Goal: Task Accomplishment & Management: Use online tool/utility

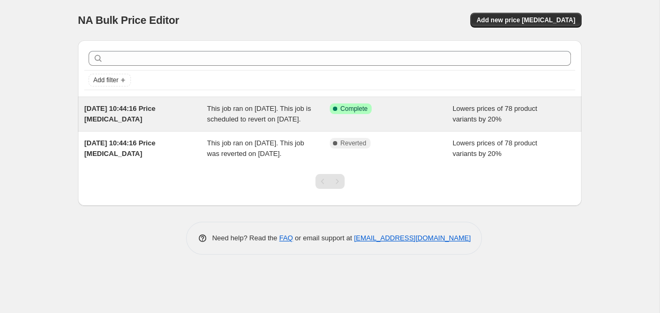
click at [319, 124] on div "This job ran on [DATE]. This job is scheduled to revert on [DATE]." at bounding box center [268, 113] width 123 height 21
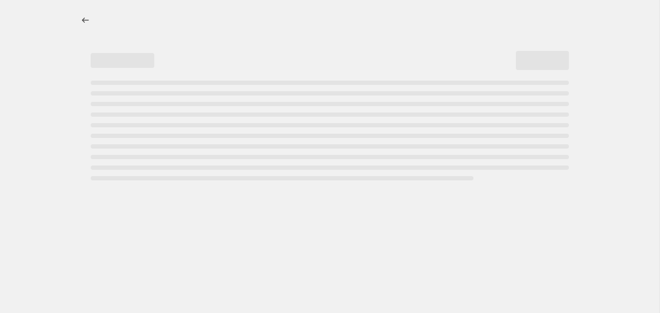
select select "percentage"
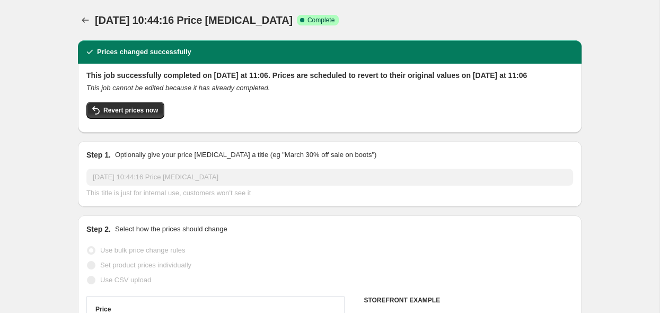
select select "tag"
click at [563, 21] on span "More actions" at bounding box center [547, 20] width 39 height 8
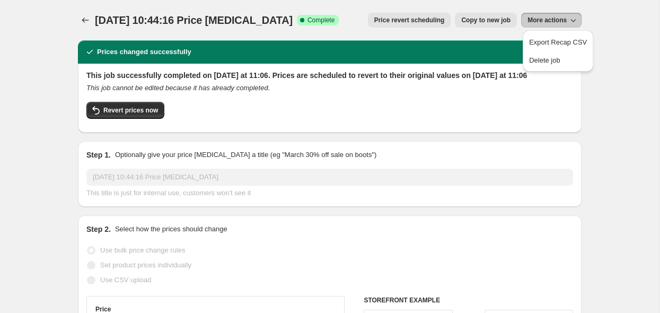
click at [343, 22] on div "8. Sept. 2025, 10:44:16 Price change job Success Complete Complete Price revert…" at bounding box center [330, 20] width 504 height 15
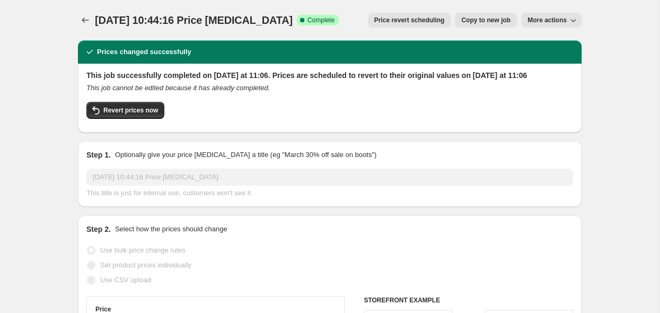
click at [493, 22] on span "Copy to new job" at bounding box center [485, 20] width 49 height 8
select select "percentage"
select select "tag"
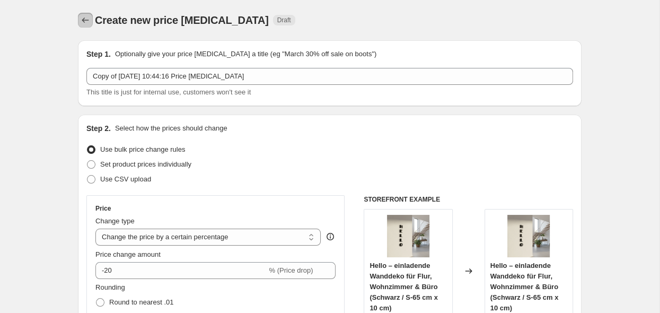
click at [89, 20] on icon "Price change jobs" at bounding box center [85, 20] width 11 height 11
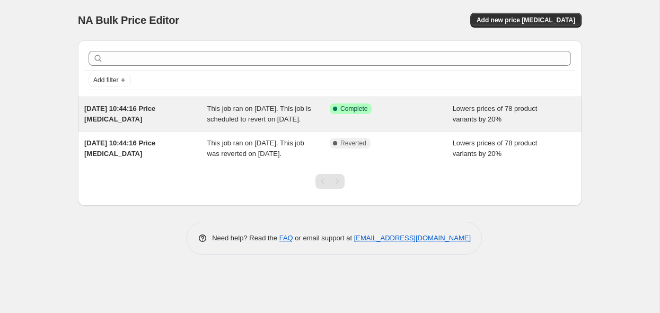
click at [419, 125] on div "Success Complete Complete" at bounding box center [391, 113] width 123 height 21
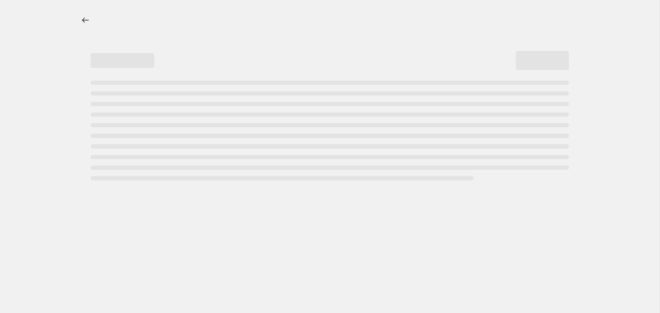
select select "percentage"
select select "tag"
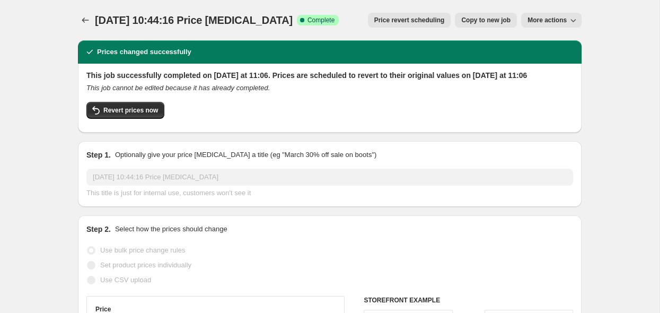
click at [479, 24] on span "Copy to new job" at bounding box center [485, 20] width 49 height 8
select select "percentage"
select select "tag"
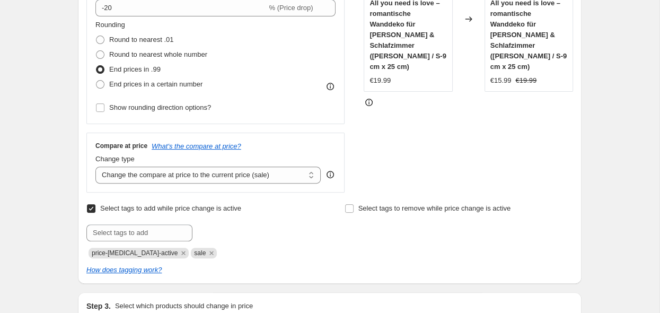
scroll to position [280, 0]
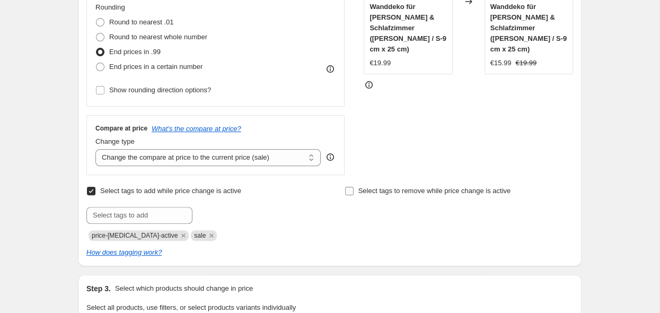
click at [351, 191] on input "Select tags to remove while price change is active" at bounding box center [349, 191] width 8 height 8
checkbox input "true"
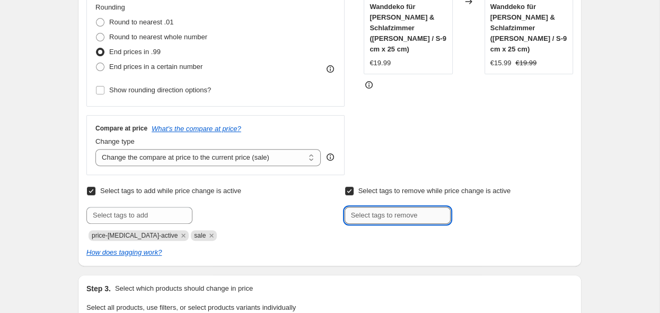
click at [362, 222] on input "text" at bounding box center [398, 215] width 106 height 17
type input "b"
click at [349, 192] on input "Select tags to remove while price change is active" at bounding box center [349, 191] width 8 height 8
checkbox input "false"
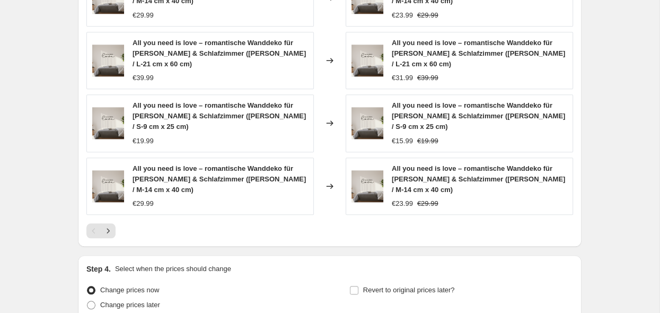
scroll to position [995, 0]
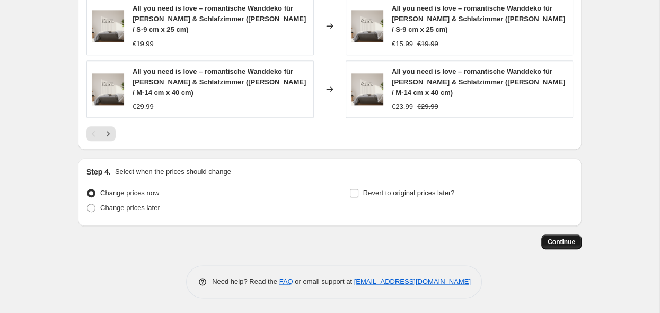
click at [554, 241] on span "Continue" at bounding box center [562, 242] width 28 height 8
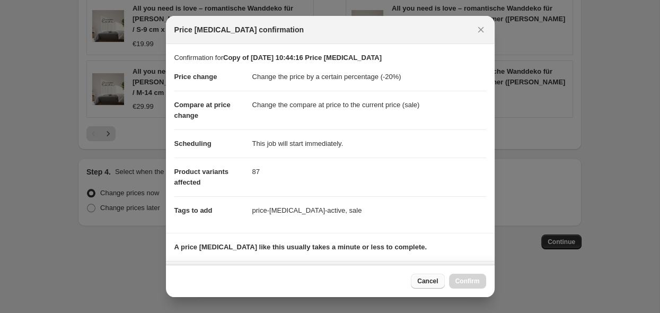
click at [426, 283] on span "Cancel" at bounding box center [427, 281] width 21 height 8
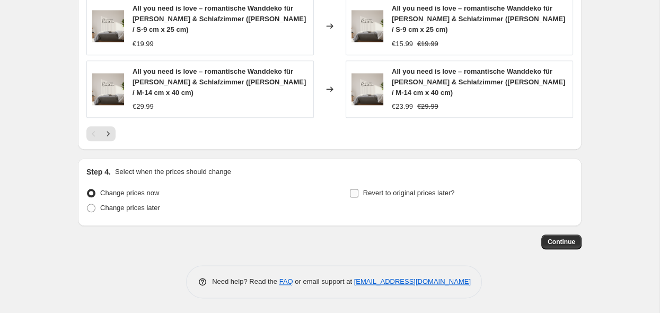
click at [356, 191] on input "Revert to original prices later?" at bounding box center [354, 193] width 8 height 8
checkbox input "true"
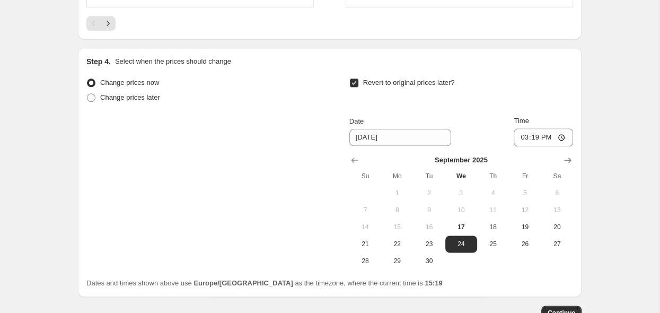
scroll to position [1107, 0]
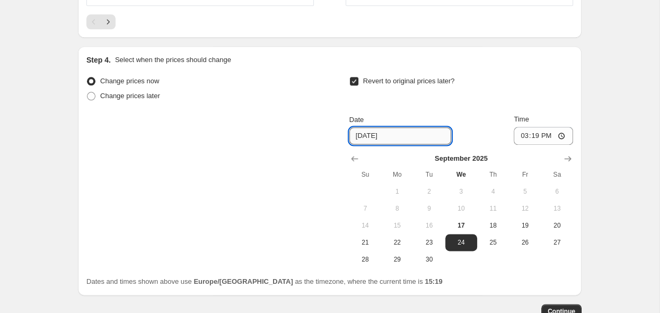
click at [396, 135] on input "[DATE]" at bounding box center [400, 135] width 102 height 17
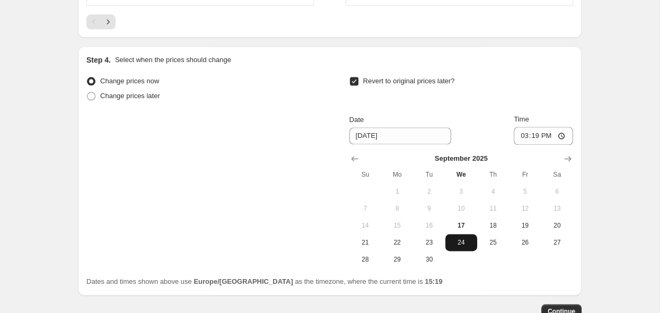
click at [460, 242] on span "24" at bounding box center [461, 242] width 23 height 8
click at [564, 158] on icon "Show next month, October 2025" at bounding box center [568, 158] width 11 height 11
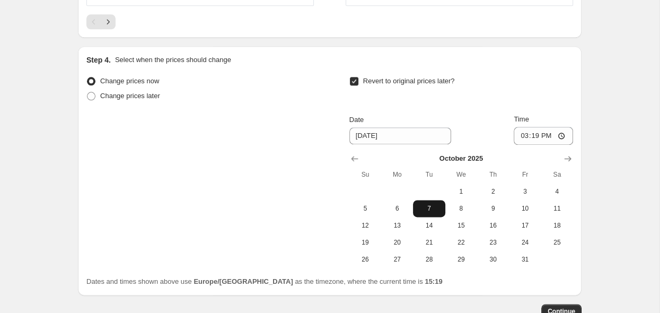
click at [426, 207] on span "7" at bounding box center [428, 208] width 23 height 8
type input "[DATE]"
click at [558, 310] on span "Continue" at bounding box center [562, 311] width 28 height 8
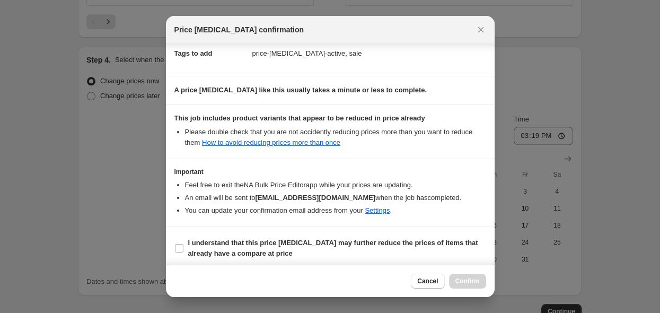
scroll to position [172, 0]
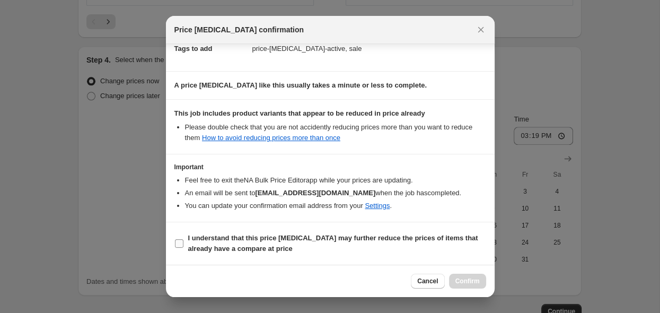
click at [180, 245] on input "I understand that this price [MEDICAL_DATA] may further reduce the prices of it…" at bounding box center [179, 243] width 8 height 8
checkbox input "true"
click at [463, 282] on span "Confirm" at bounding box center [467, 281] width 24 height 8
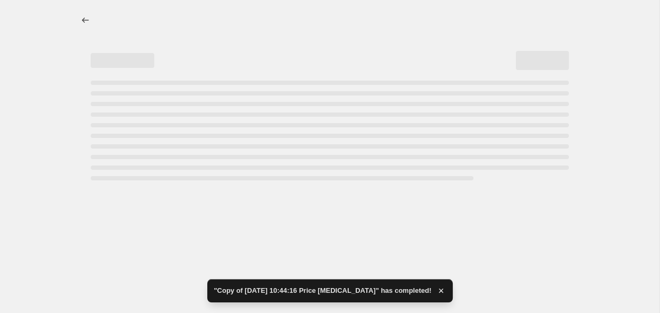
select select "percentage"
select select "tag"
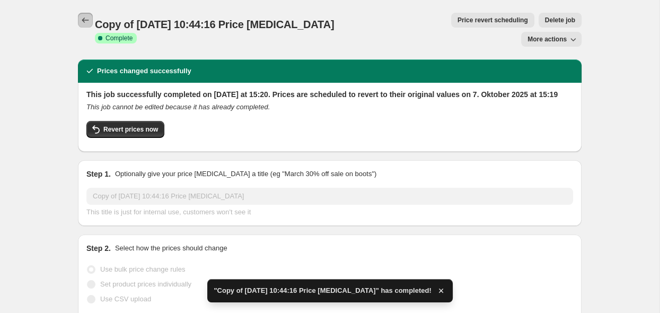
click at [88, 21] on icon "Price change jobs" at bounding box center [85, 20] width 11 height 11
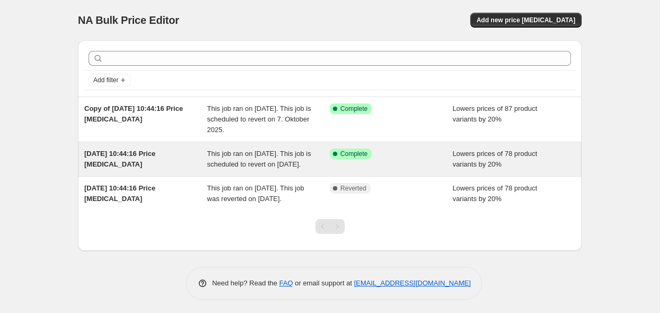
click at [419, 170] on div "Success Complete Complete" at bounding box center [391, 158] width 123 height 21
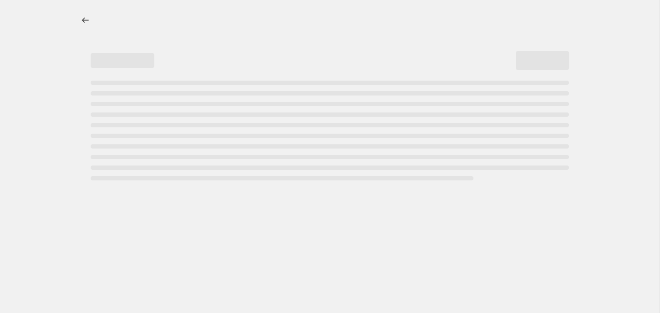
select select "percentage"
select select "tag"
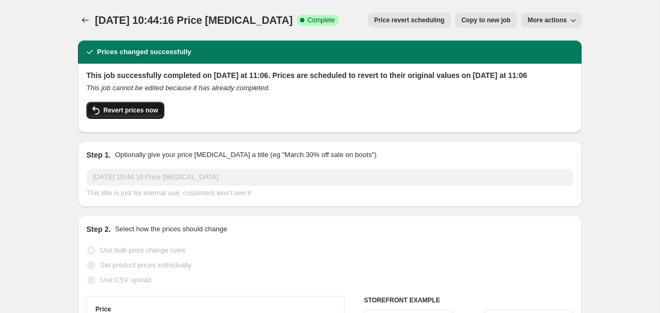
click at [103, 115] on span "Revert prices now" at bounding box center [130, 110] width 55 height 8
checkbox input "false"
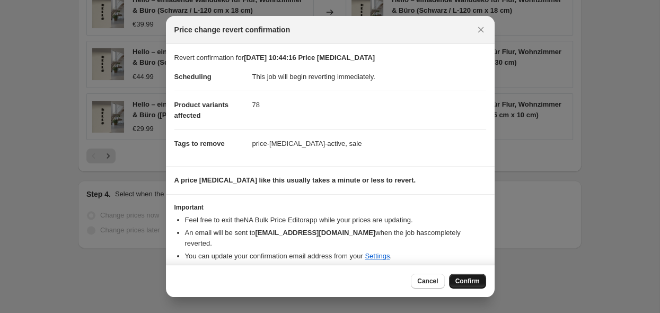
click at [466, 283] on span "Confirm" at bounding box center [467, 281] width 24 height 8
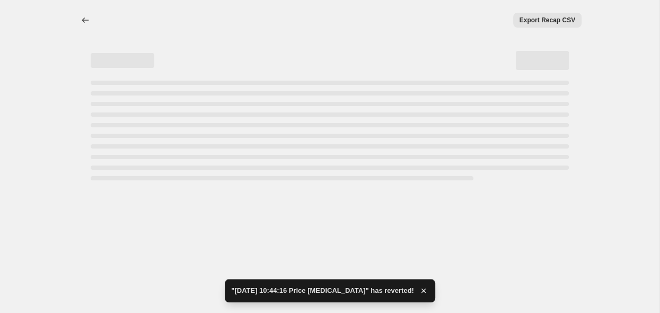
select select "percentage"
select select "tag"
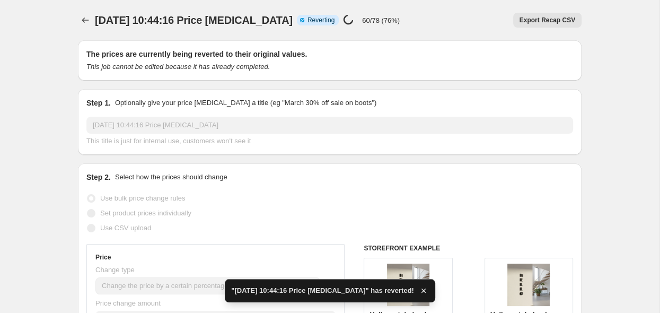
checkbox input "true"
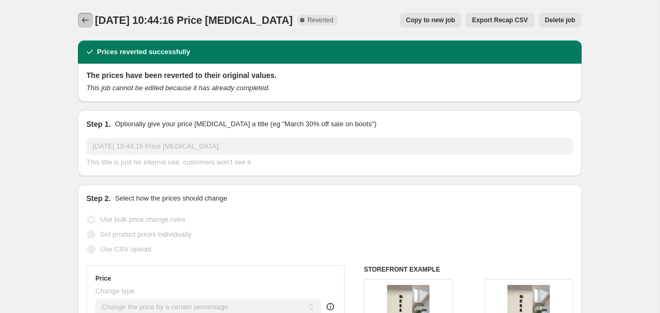
click at [87, 22] on icon "Price change jobs" at bounding box center [85, 20] width 11 height 11
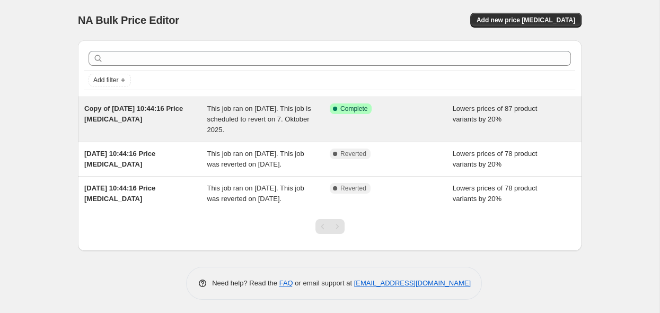
click at [402, 127] on div "Success Complete Complete" at bounding box center [391, 119] width 123 height 32
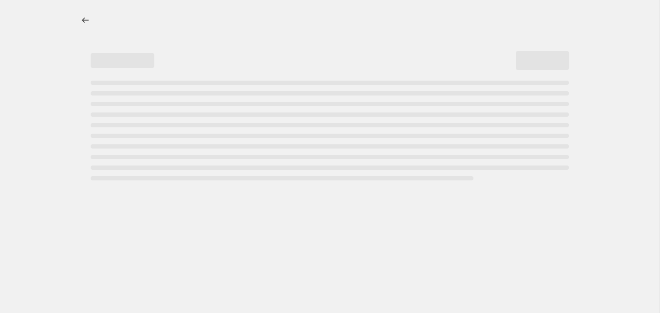
select select "percentage"
select select "tag"
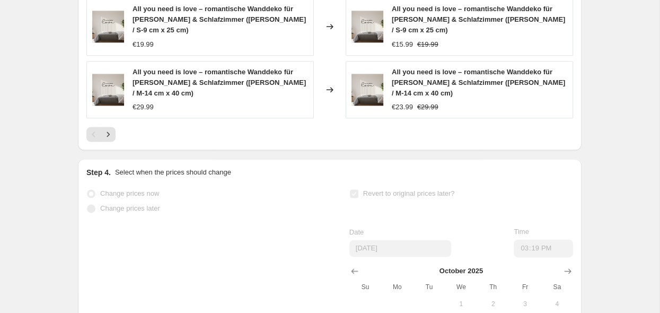
scroll to position [1120, 0]
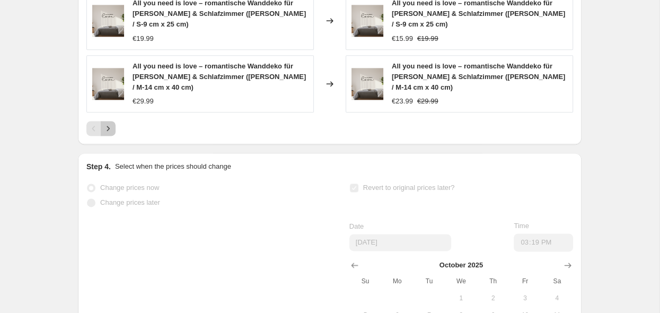
click at [109, 123] on icon "Next" at bounding box center [108, 128] width 11 height 11
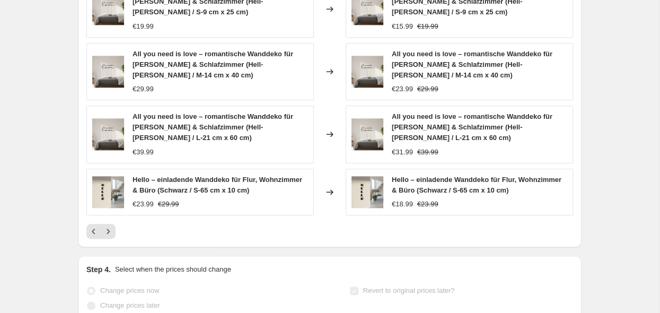
scroll to position [1007, 0]
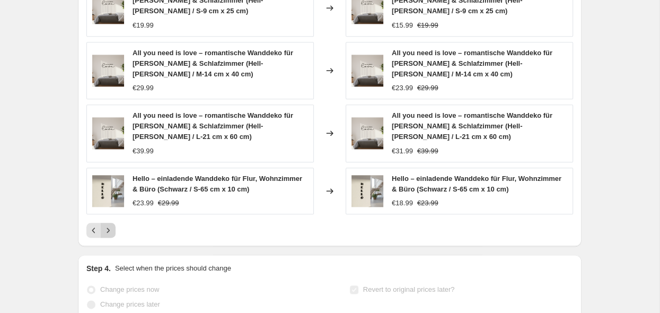
click at [114, 223] on button "Next" at bounding box center [108, 230] width 15 height 15
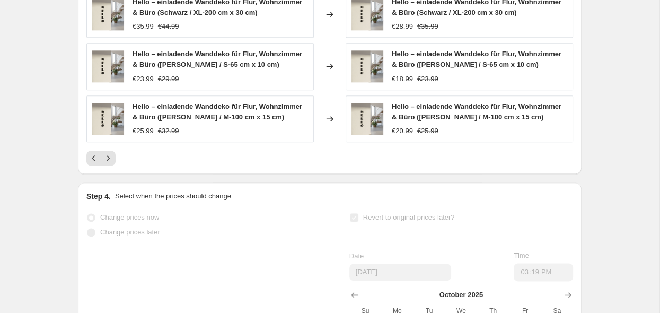
scroll to position [1064, 0]
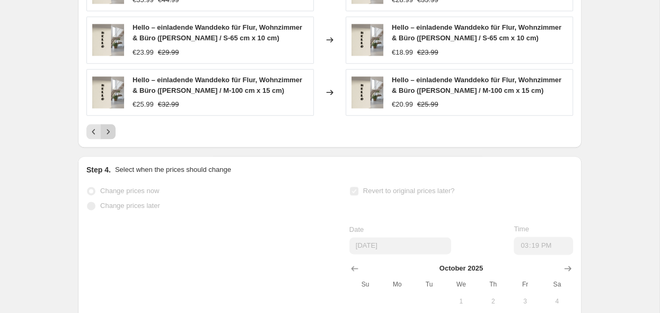
click at [113, 127] on button "Next" at bounding box center [108, 131] width 15 height 15
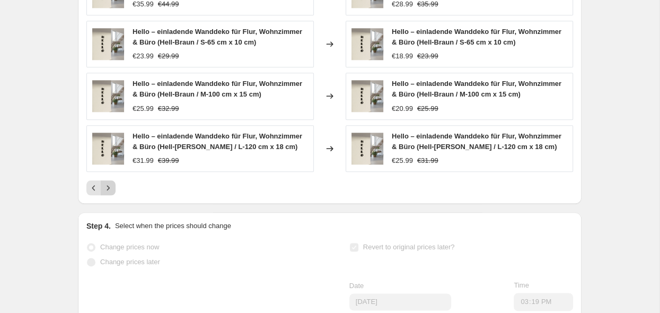
click at [107, 183] on button "Next" at bounding box center [108, 187] width 15 height 15
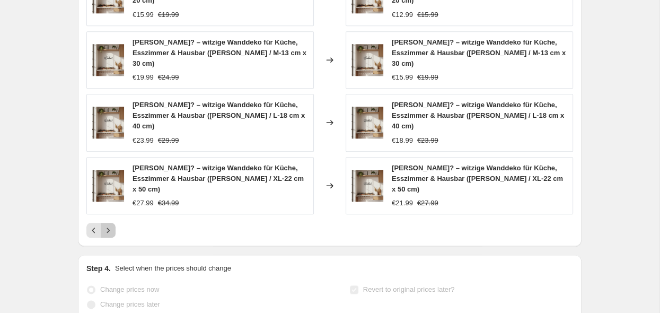
click at [111, 225] on icon "Next" at bounding box center [108, 230] width 11 height 11
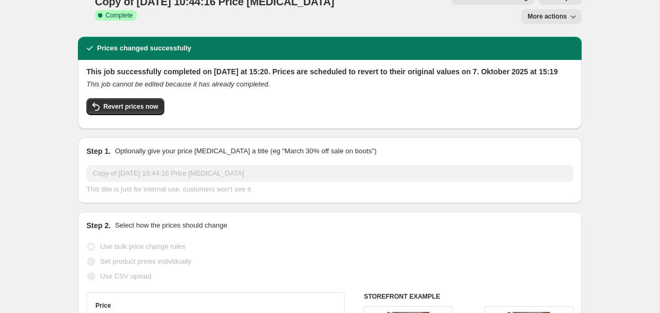
scroll to position [0, 0]
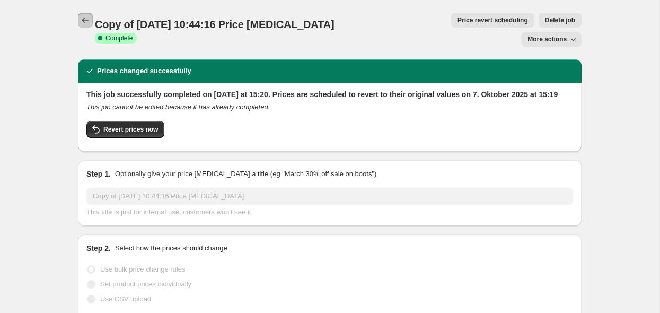
click at [90, 19] on icon "Price change jobs" at bounding box center [85, 20] width 11 height 11
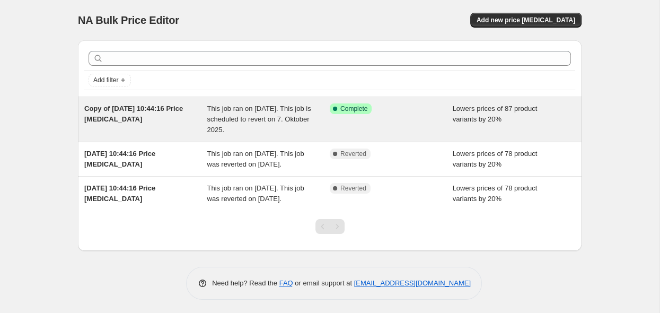
click at [318, 120] on div "This job ran on [DATE]. This job is scheduled to revert on 7. Oktober 2025." at bounding box center [268, 119] width 123 height 32
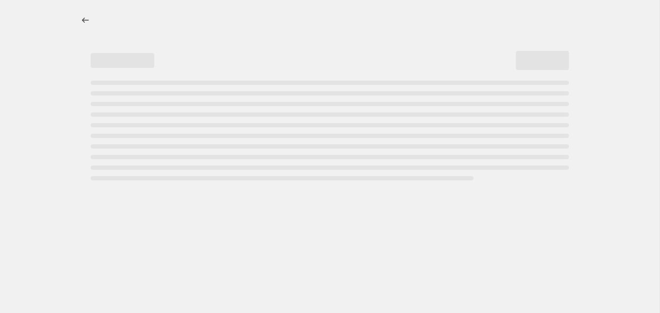
select select "percentage"
select select "tag"
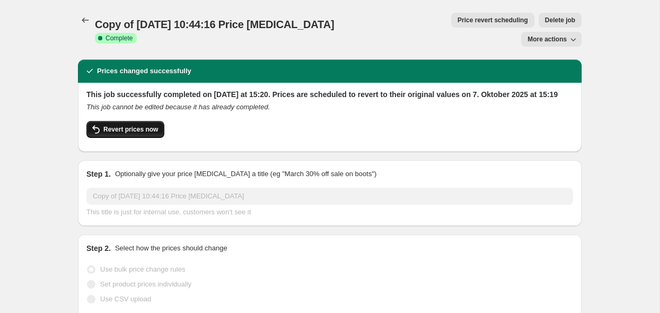
click at [122, 125] on span "Revert prices now" at bounding box center [130, 129] width 55 height 8
checkbox input "false"
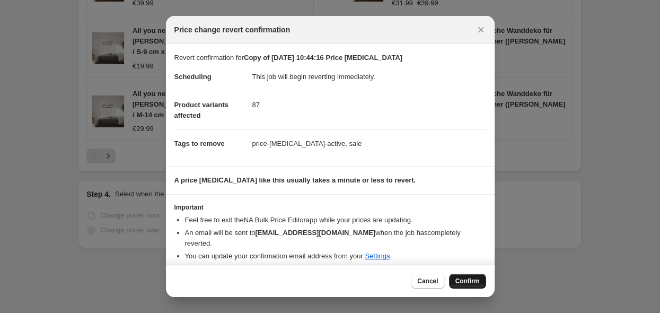
click at [465, 282] on span "Confirm" at bounding box center [467, 281] width 24 height 8
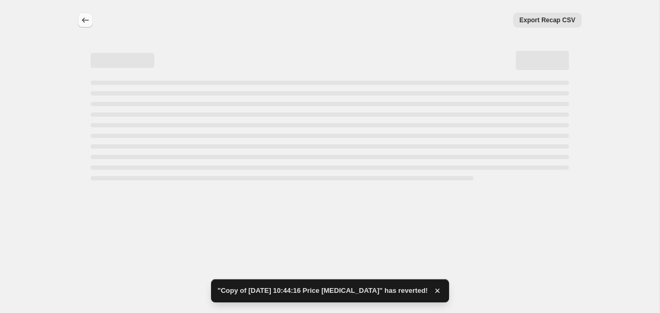
select select "percentage"
select select "tag"
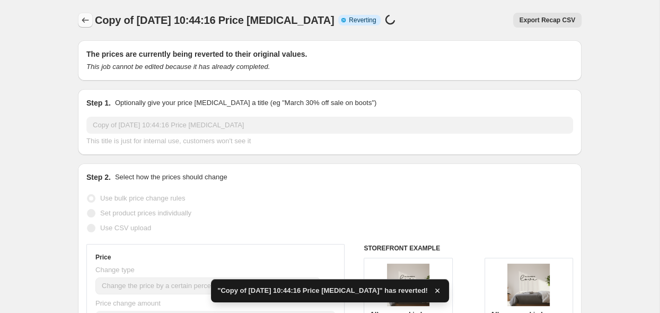
checkbox input "true"
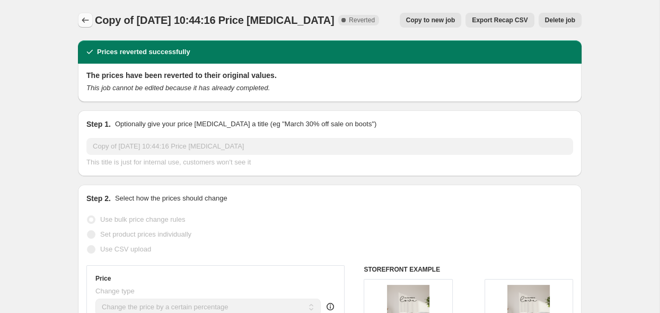
click at [84, 24] on icon "Price change jobs" at bounding box center [85, 20] width 11 height 11
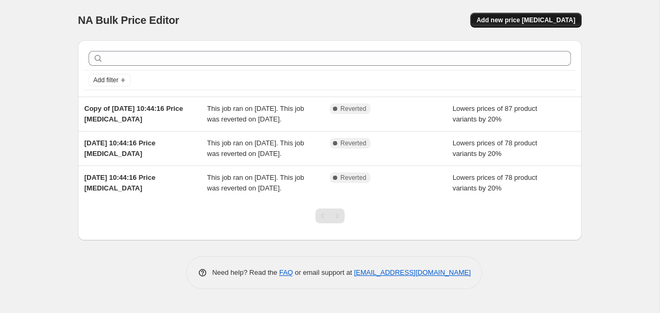
click at [516, 22] on span "Add new price [MEDICAL_DATA]" at bounding box center [526, 20] width 99 height 8
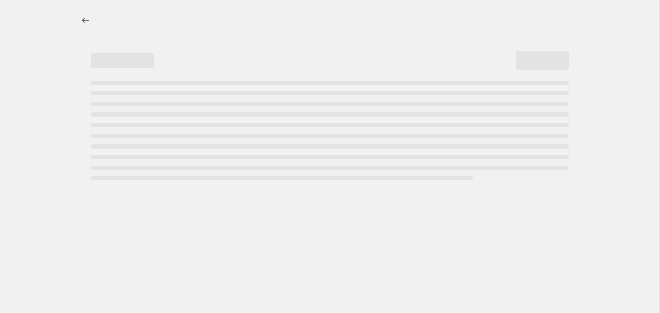
select select "percentage"
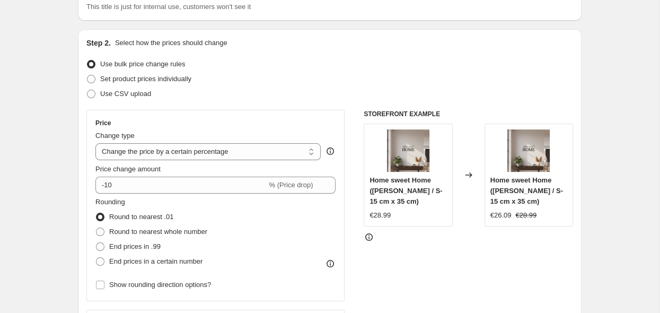
scroll to position [112, 0]
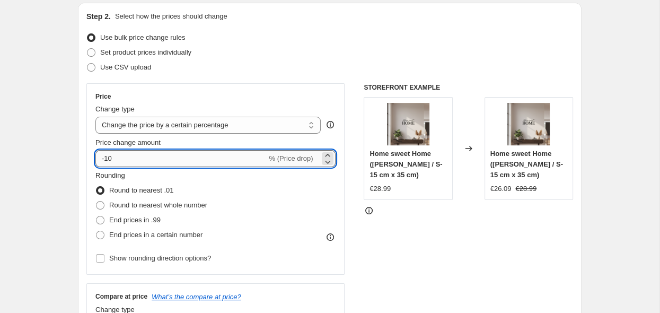
drag, startPoint x: 217, startPoint y: 159, endPoint x: 72, endPoint y: 171, distance: 145.7
click at [95, 167] on input "-10" at bounding box center [180, 158] width 171 height 17
type input "20"
click at [143, 222] on span "End prices in .99" at bounding box center [134, 220] width 51 height 8
click at [96, 216] on input "End prices in .99" at bounding box center [96, 216] width 1 height 1
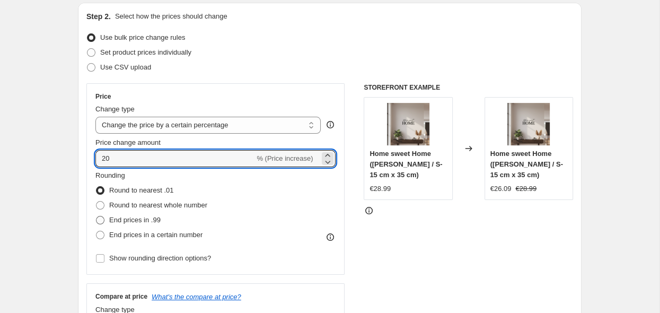
radio input "true"
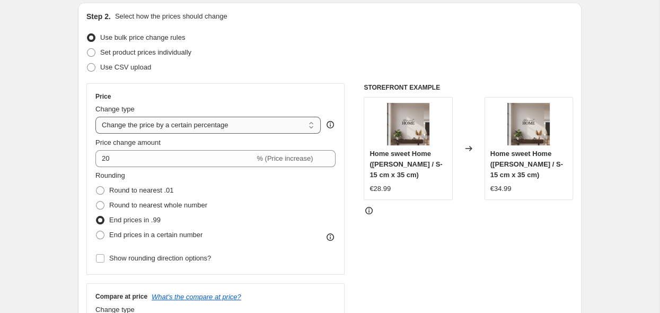
click at [95, 117] on select "Change the price to a certain amount Change the price by a certain amount Chang…" at bounding box center [207, 125] width 225 height 17
click option "Change the price to the current compare at price (price before sale)" at bounding box center [0, 0] width 0 height 0
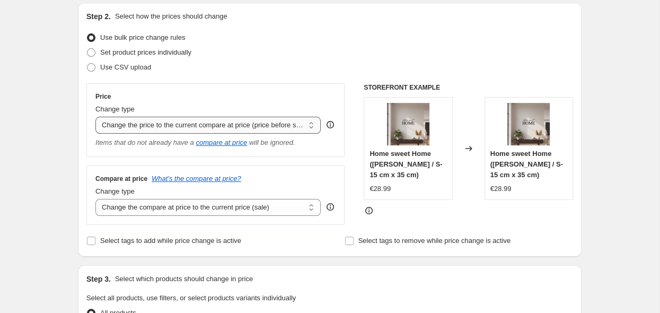
click at [95, 117] on select "Change the price to a certain amount Change the price by a certain amount Chang…" at bounding box center [207, 125] width 225 height 17
select select "percentage"
click option "Change the price by a certain percentage" at bounding box center [0, 0] width 0 height 0
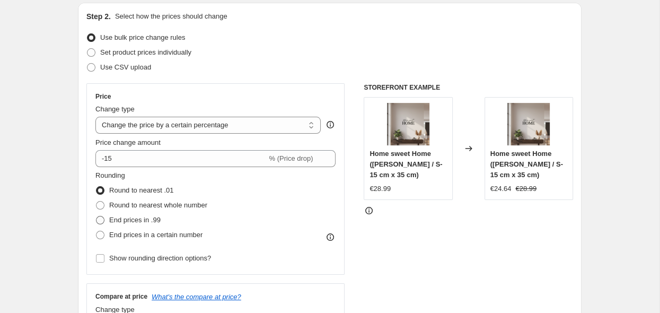
click at [102, 220] on span at bounding box center [100, 220] width 8 height 8
click at [96, 216] on input "End prices in .99" at bounding box center [96, 216] width 1 height 1
radio input "true"
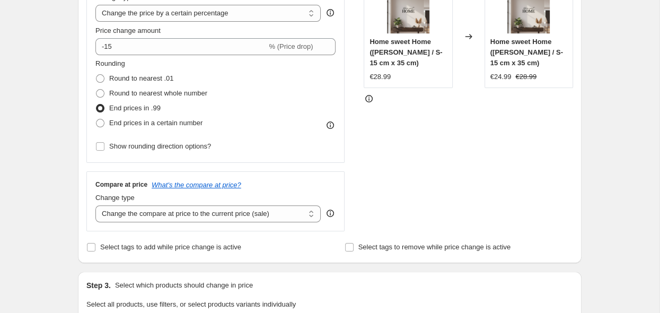
scroll to position [280, 0]
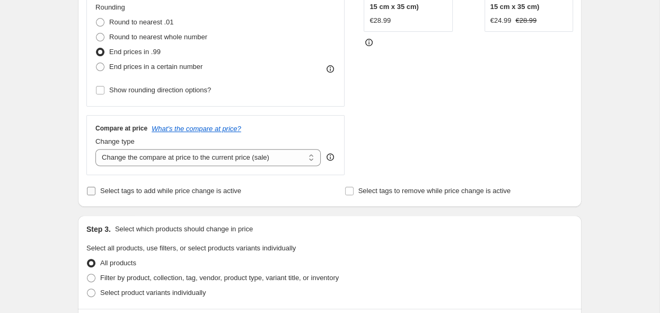
click at [90, 192] on input "Select tags to add while price change is active" at bounding box center [91, 191] width 8 height 8
checkbox input "true"
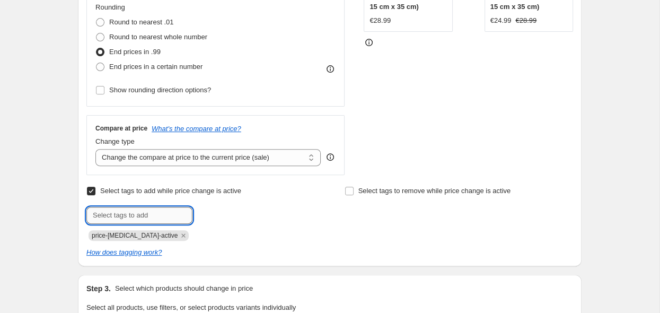
click at [157, 217] on input "text" at bounding box center [139, 215] width 106 height 17
type input "sale"
click at [217, 215] on span "sale" at bounding box center [222, 213] width 12 height 7
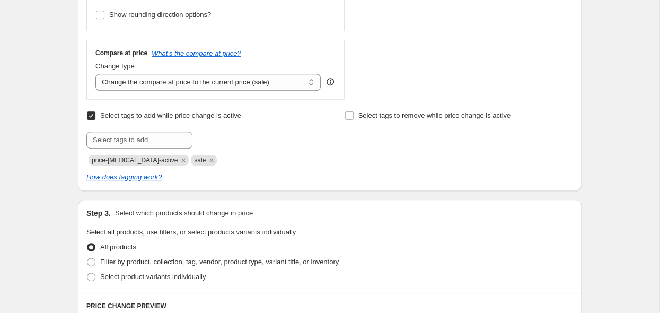
scroll to position [448, 0]
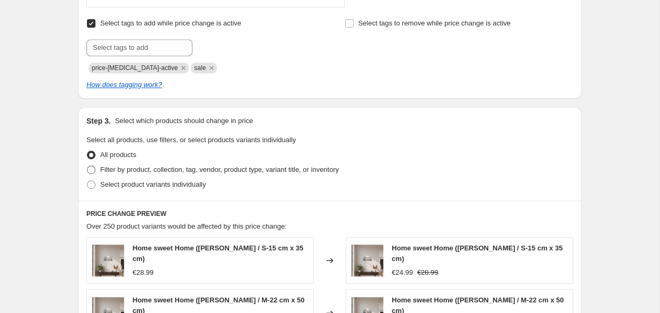
click at [113, 173] on span "Filter by product, collection, tag, vendor, product type, variant title, or inv…" at bounding box center [219, 169] width 239 height 8
click at [87, 166] on input "Filter by product, collection, tag, vendor, product type, variant title, or inv…" at bounding box center [87, 165] width 1 height 1
radio input "true"
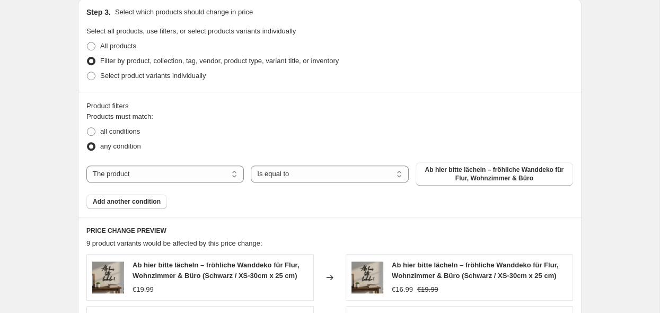
scroll to position [560, 0]
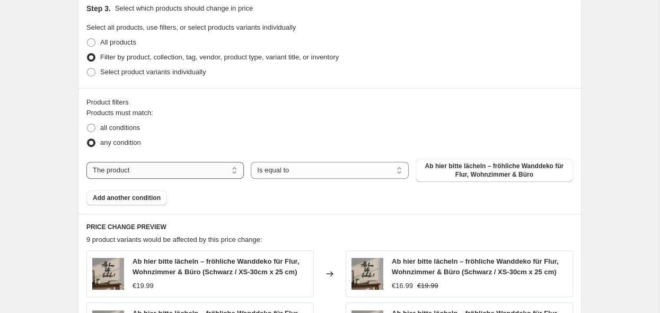
click at [86, 162] on select "The product The product's collection The product's tag The product's vendor The…" at bounding box center [164, 170] width 157 height 17
select select "tag"
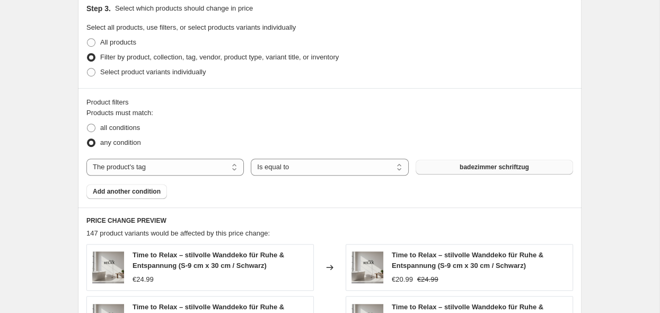
click at [420, 171] on button "badezimmer schriftzug" at bounding box center [494, 167] width 157 height 15
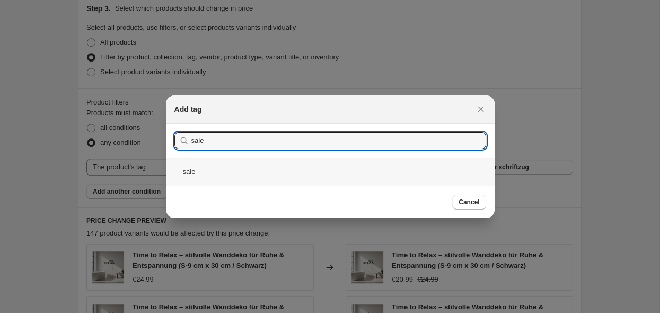
type input "sale"
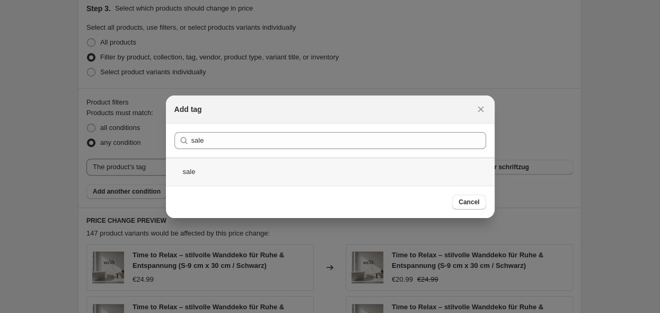
click at [192, 171] on div "sale" at bounding box center [330, 171] width 329 height 28
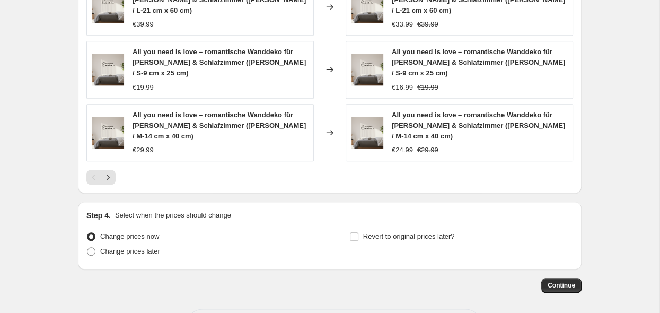
scroll to position [995, 0]
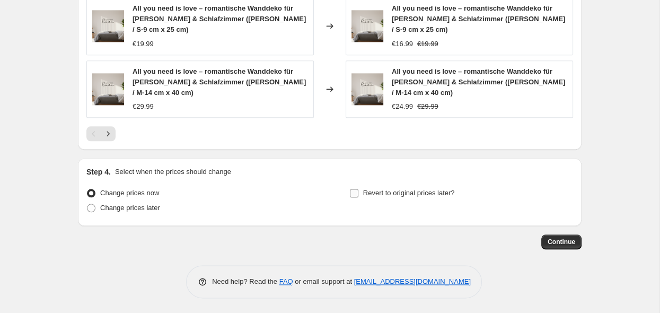
click at [353, 192] on input "Revert to original prices later?" at bounding box center [354, 193] width 8 height 8
checkbox input "true"
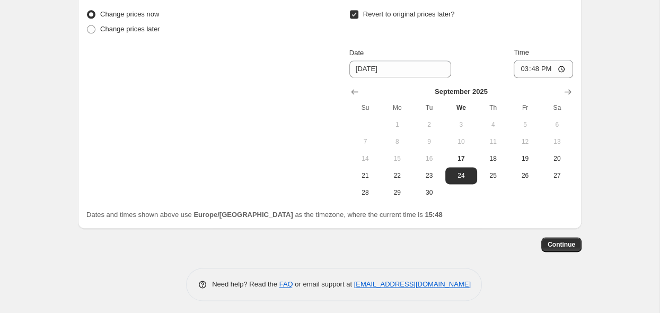
scroll to position [1175, 0]
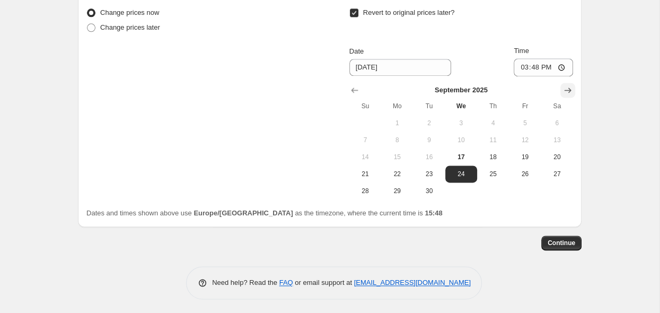
click at [571, 87] on icon "Show next month, October 2025" at bounding box center [568, 90] width 11 height 11
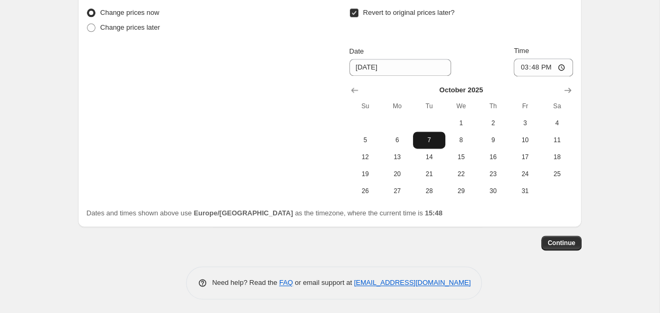
click at [432, 141] on span "7" at bounding box center [428, 140] width 23 height 8
type input "[DATE]"
click at [567, 66] on input "15:48" at bounding box center [543, 67] width 59 height 18
type input "07:00"
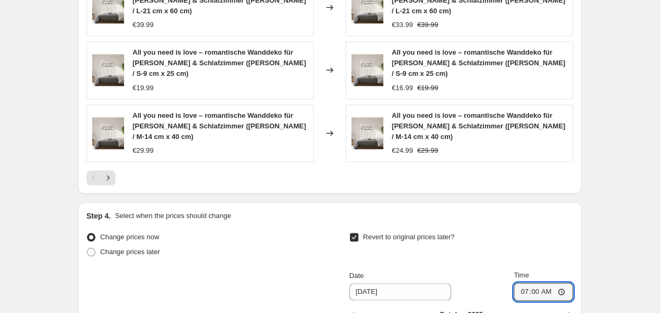
scroll to position [1063, 0]
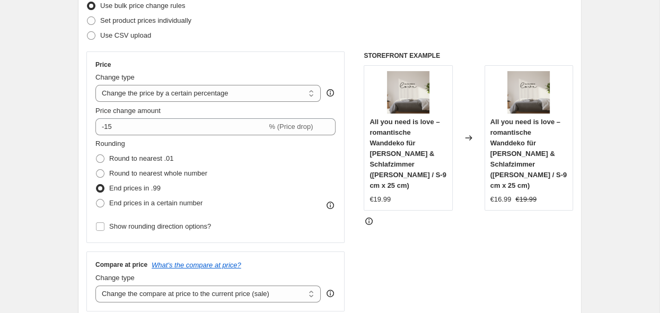
drag, startPoint x: 606, startPoint y: 141, endPoint x: 604, endPoint y: 50, distance: 90.7
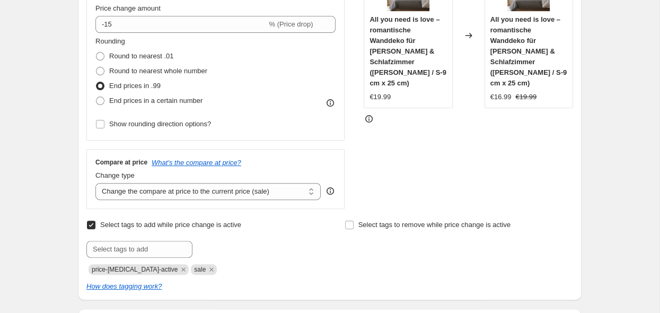
scroll to position [302, 0]
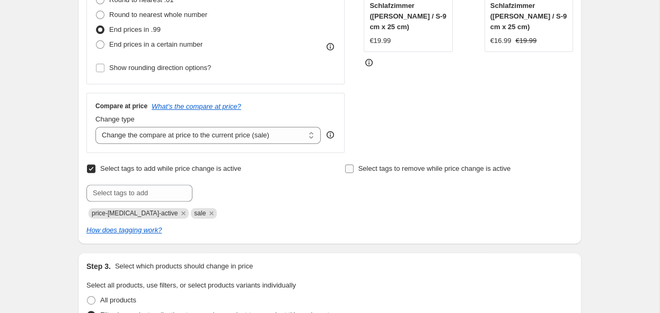
click at [350, 171] on input "Select tags to remove while price change is active" at bounding box center [349, 168] width 8 height 8
checkbox input "true"
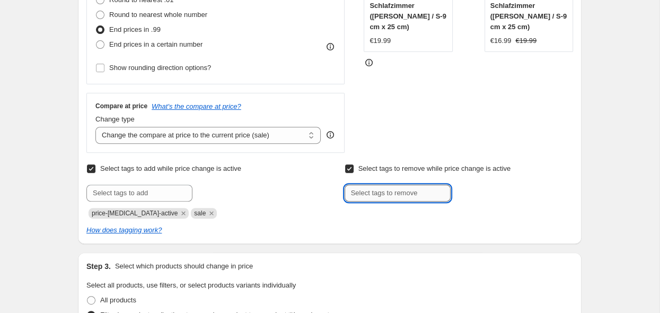
click at [422, 200] on input "text" at bounding box center [398, 193] width 106 height 17
drag, startPoint x: 353, startPoint y: 196, endPoint x: 347, endPoint y: 196, distance: 6.4
click at [347, 196] on input "bestseller" at bounding box center [398, 193] width 106 height 17
drag, startPoint x: 386, startPoint y: 192, endPoint x: 325, endPoint y: 195, distance: 61.0
click at [345, 195] on input "Bestseller" at bounding box center [398, 193] width 106 height 17
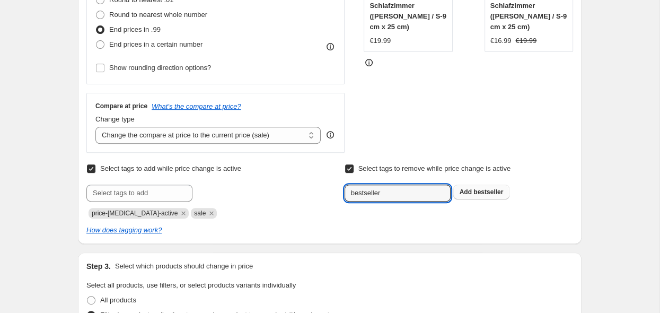
type input "bestseller"
click at [490, 190] on span "bestseller" at bounding box center [488, 191] width 30 height 7
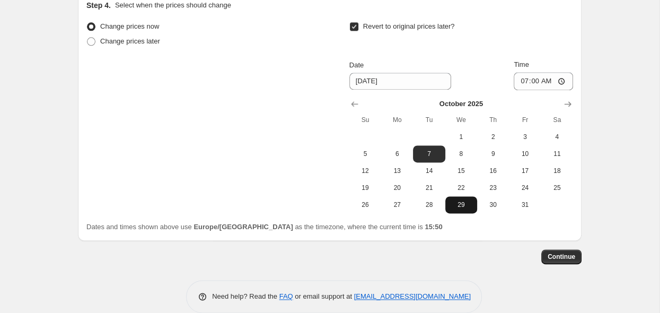
scroll to position [1175, 0]
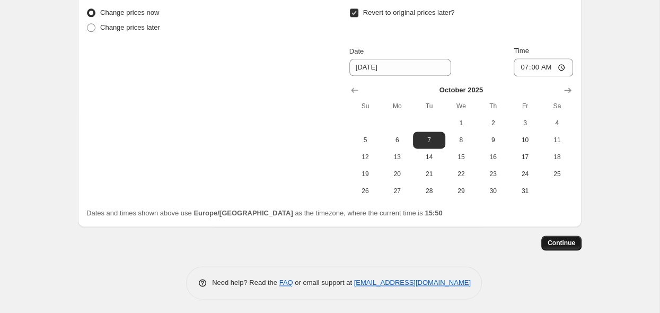
click at [559, 244] on span "Continue" at bounding box center [562, 243] width 28 height 8
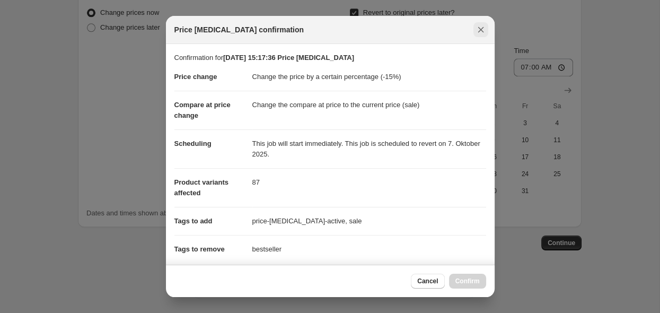
click at [482, 27] on icon "Close" at bounding box center [481, 29] width 11 height 11
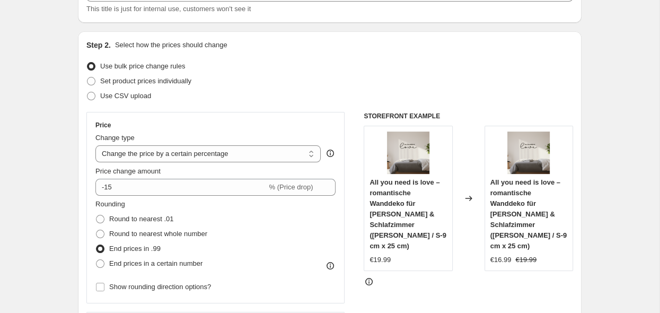
scroll to position [112, 0]
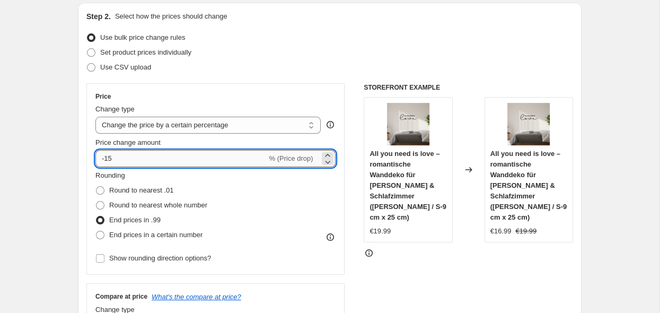
drag, startPoint x: 121, startPoint y: 159, endPoint x: 75, endPoint y: 160, distance: 46.1
click at [95, 160] on input "-15" at bounding box center [180, 158] width 171 height 17
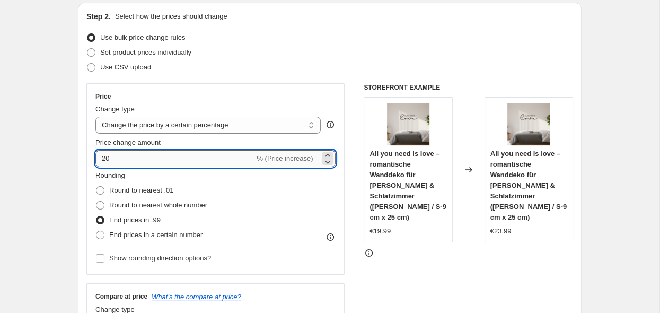
drag, startPoint x: 122, startPoint y: 160, endPoint x: 85, endPoint y: 159, distance: 37.7
click at [95, 159] on input "20" at bounding box center [174, 158] width 159 height 17
click at [330, 160] on icon at bounding box center [327, 161] width 11 height 11
click at [328, 162] on icon at bounding box center [327, 161] width 11 height 11
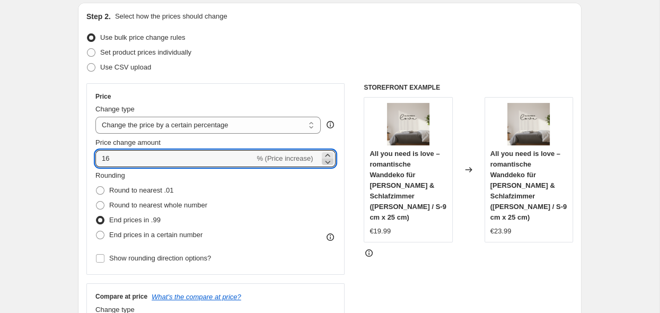
click at [328, 162] on icon at bounding box center [327, 161] width 11 height 11
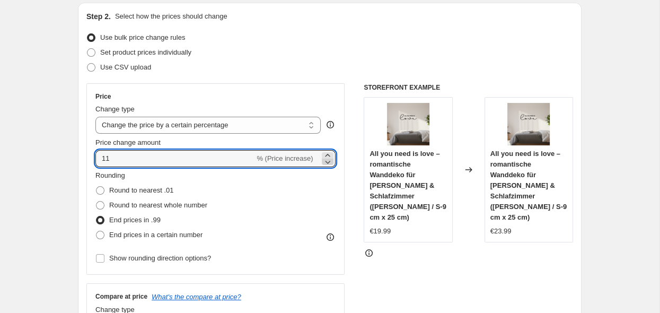
click at [328, 162] on icon at bounding box center [327, 161] width 11 height 11
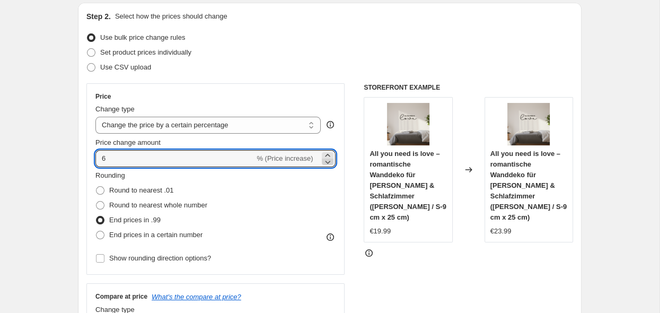
click at [328, 162] on icon at bounding box center [327, 161] width 11 height 11
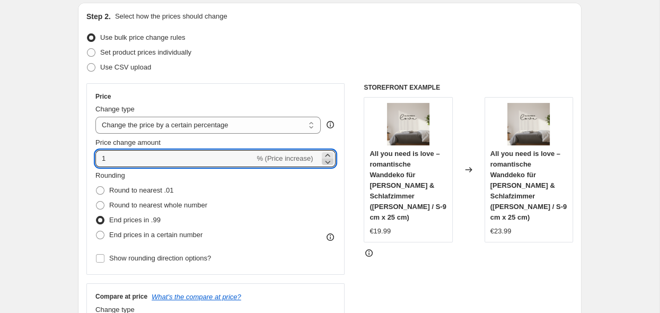
click at [328, 162] on icon at bounding box center [327, 161] width 11 height 11
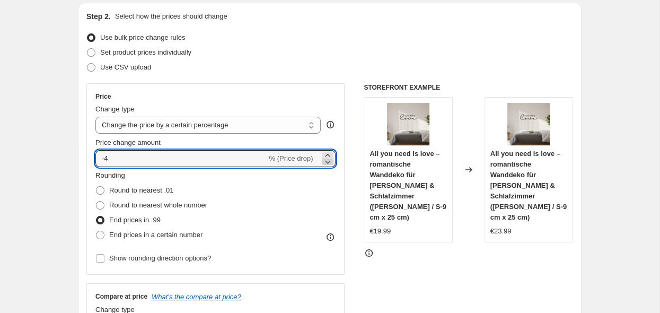
click at [328, 162] on icon at bounding box center [327, 161] width 11 height 11
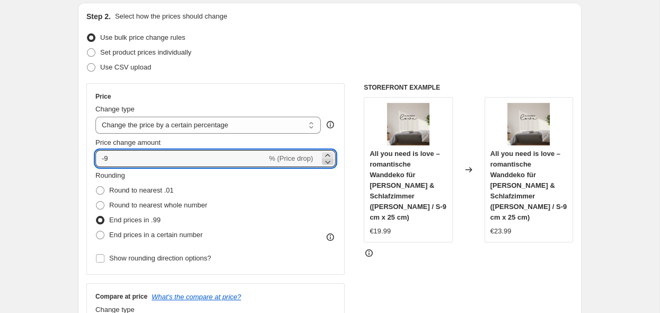
click at [328, 162] on icon at bounding box center [327, 161] width 11 height 11
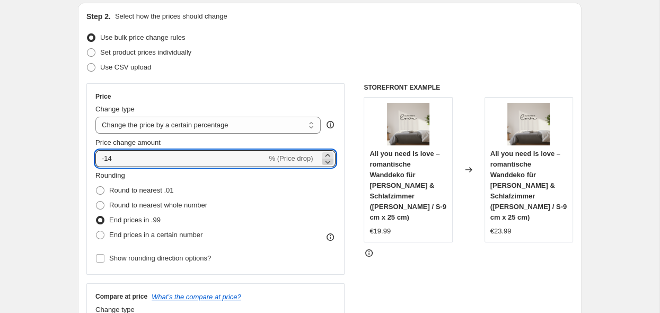
click at [328, 162] on icon at bounding box center [327, 161] width 11 height 11
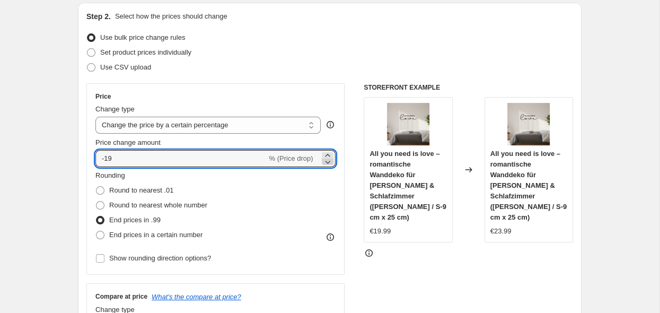
click at [328, 162] on icon at bounding box center [327, 161] width 11 height 11
type input "-20"
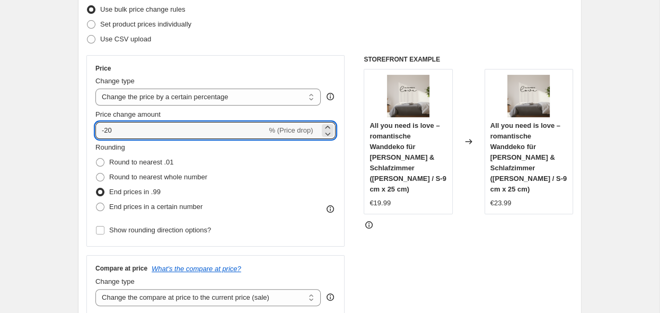
scroll to position [168, 0]
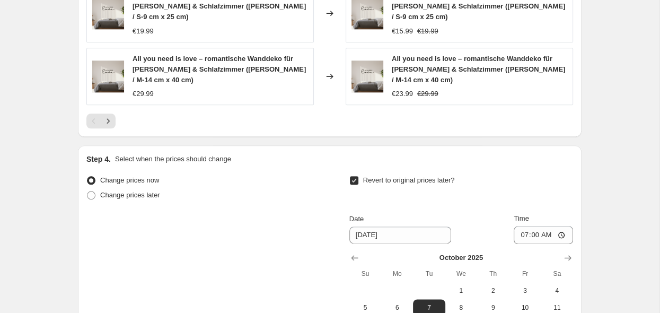
scroll to position [1175, 0]
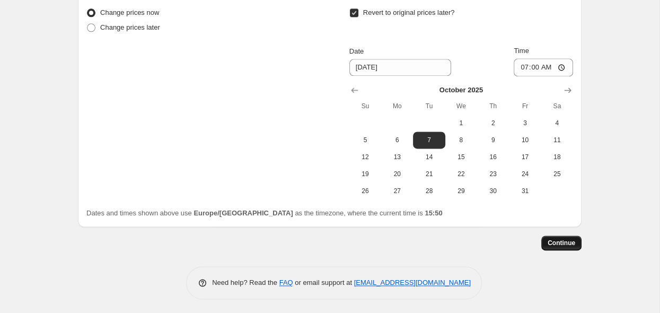
click at [555, 243] on span "Continue" at bounding box center [562, 243] width 28 height 8
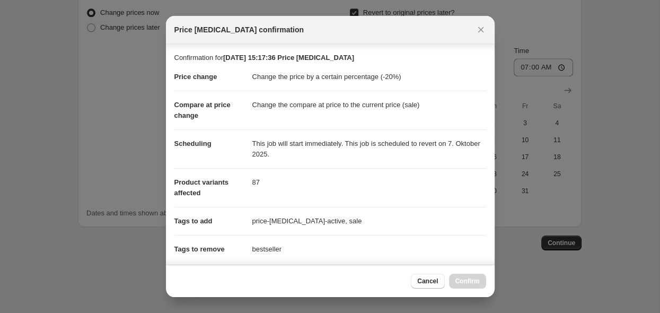
scroll to position [200, 0]
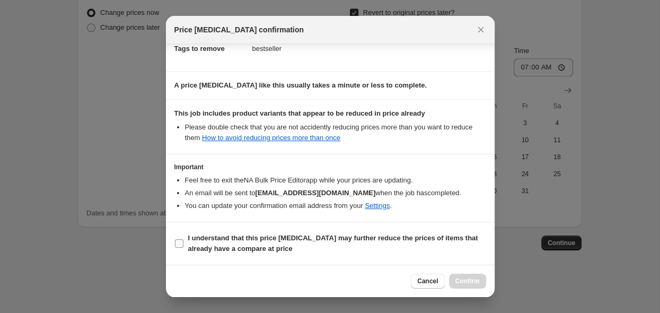
click at [178, 244] on input "I understand that this price [MEDICAL_DATA] may further reduce the prices of it…" at bounding box center [179, 243] width 8 height 8
checkbox input "true"
click at [461, 282] on span "Confirm" at bounding box center [467, 281] width 24 height 8
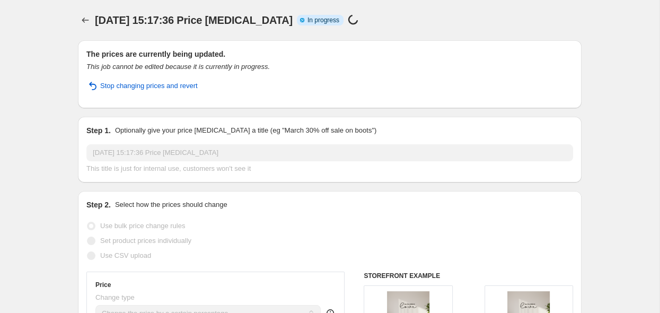
select select "percentage"
select select "tag"
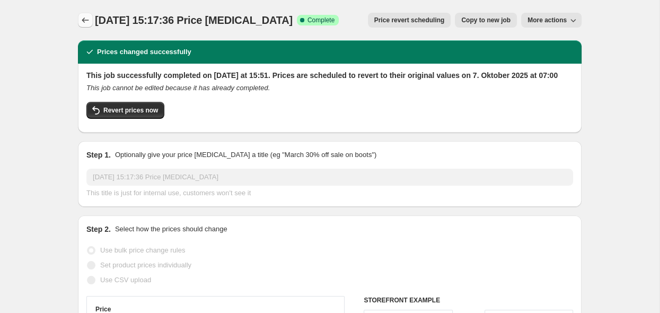
click at [84, 22] on icon "Price change jobs" at bounding box center [85, 20] width 11 height 11
